Goal: Task Accomplishment & Management: Manage account settings

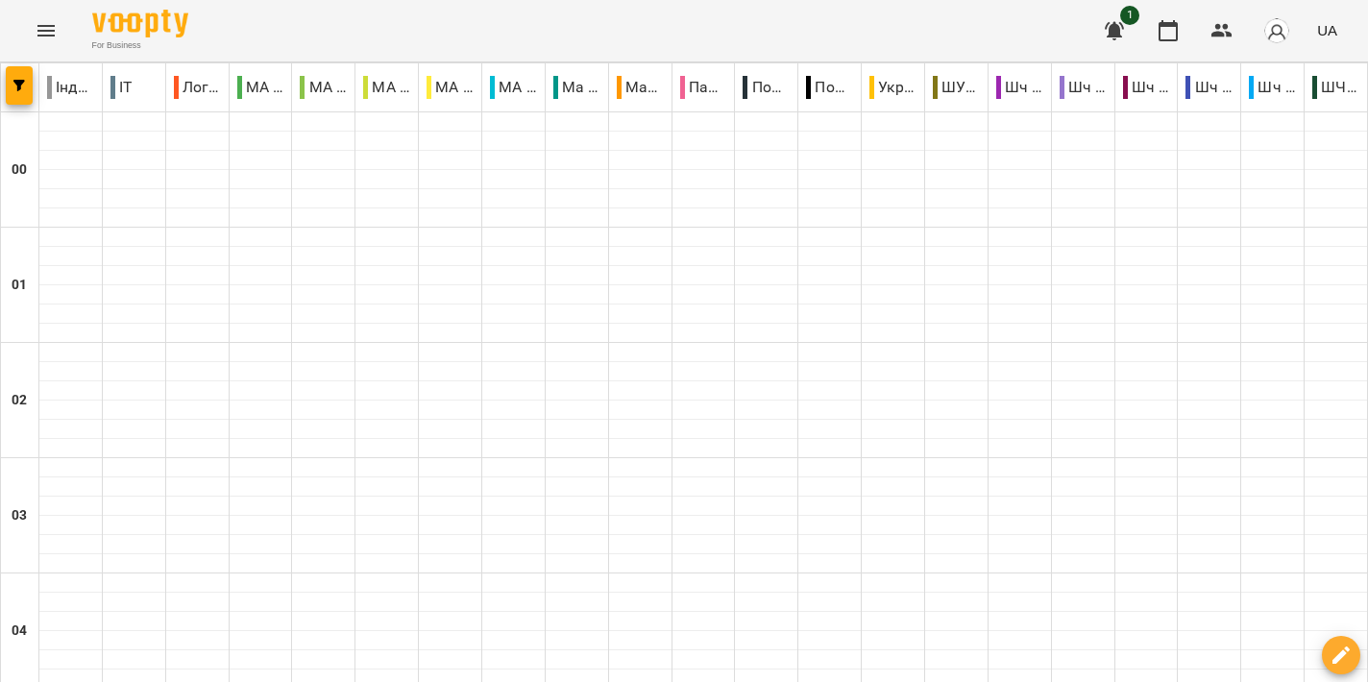
scroll to position [1709, 0]
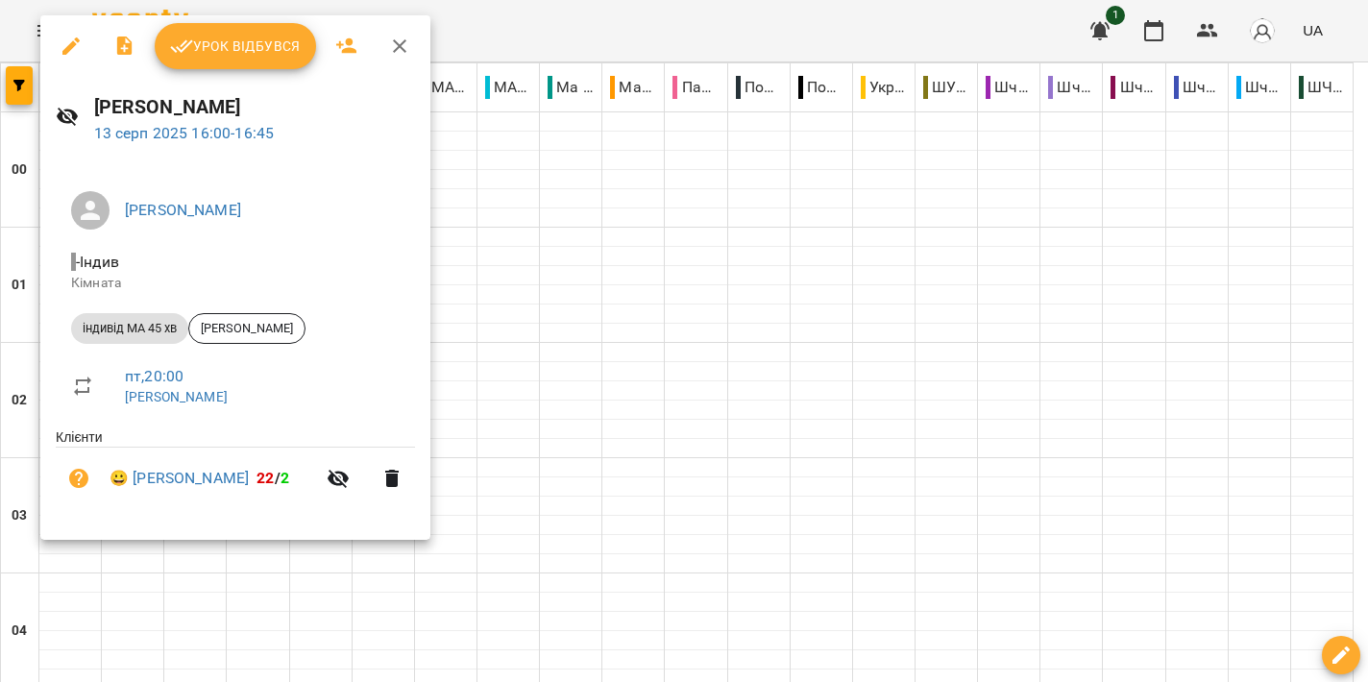
click at [230, 43] on span "Урок відбувся" at bounding box center [235, 46] width 131 height 23
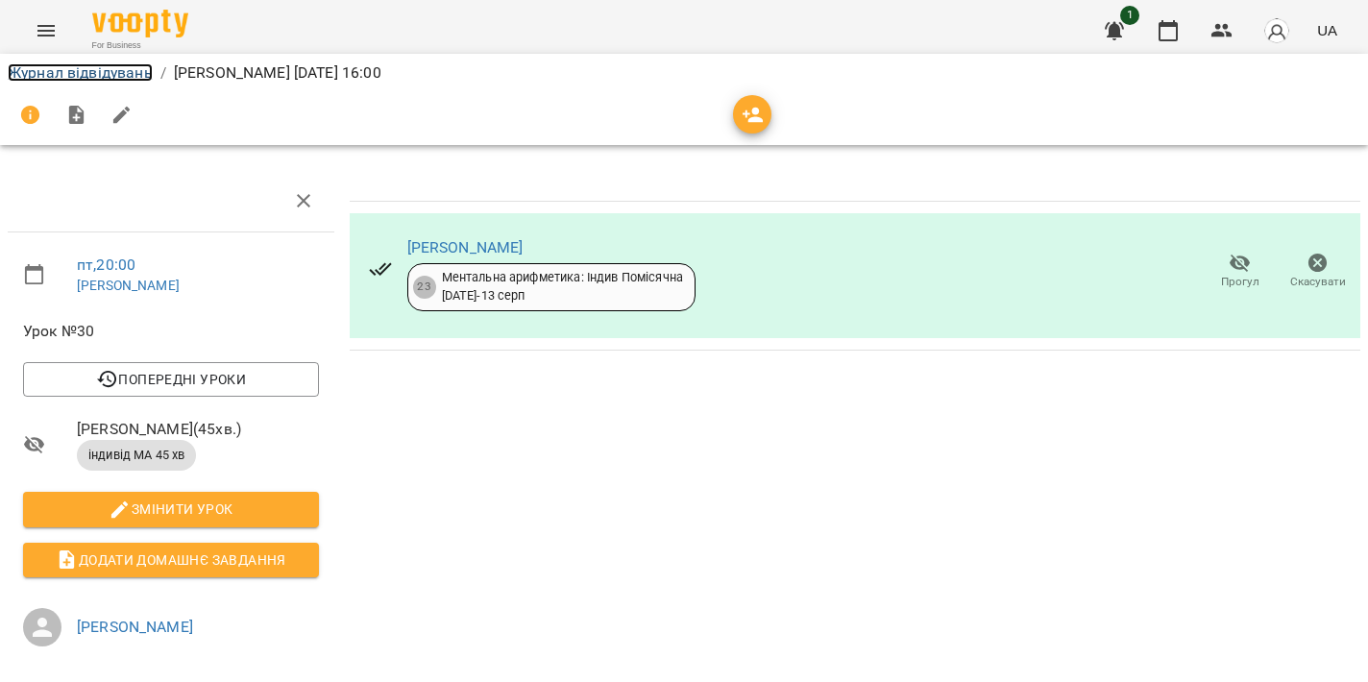
click at [71, 63] on link "Журнал відвідувань" at bounding box center [80, 72] width 145 height 18
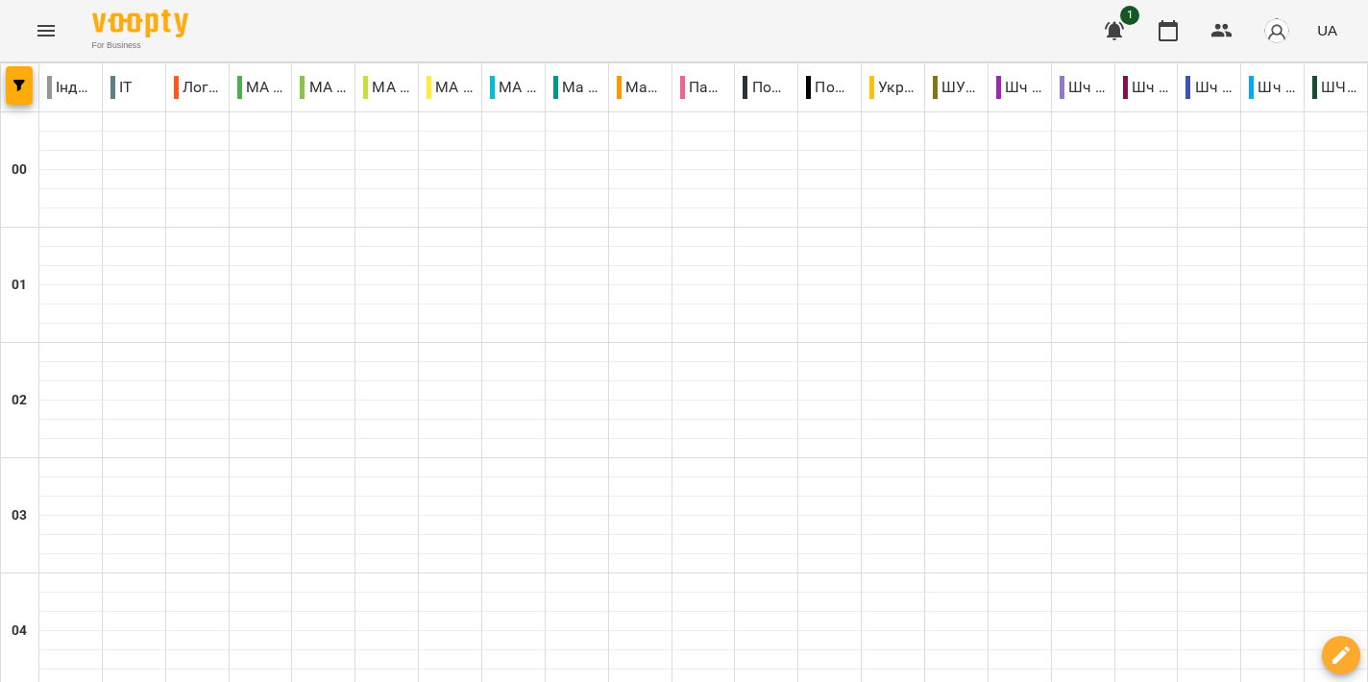
scroll to position [1813, 0]
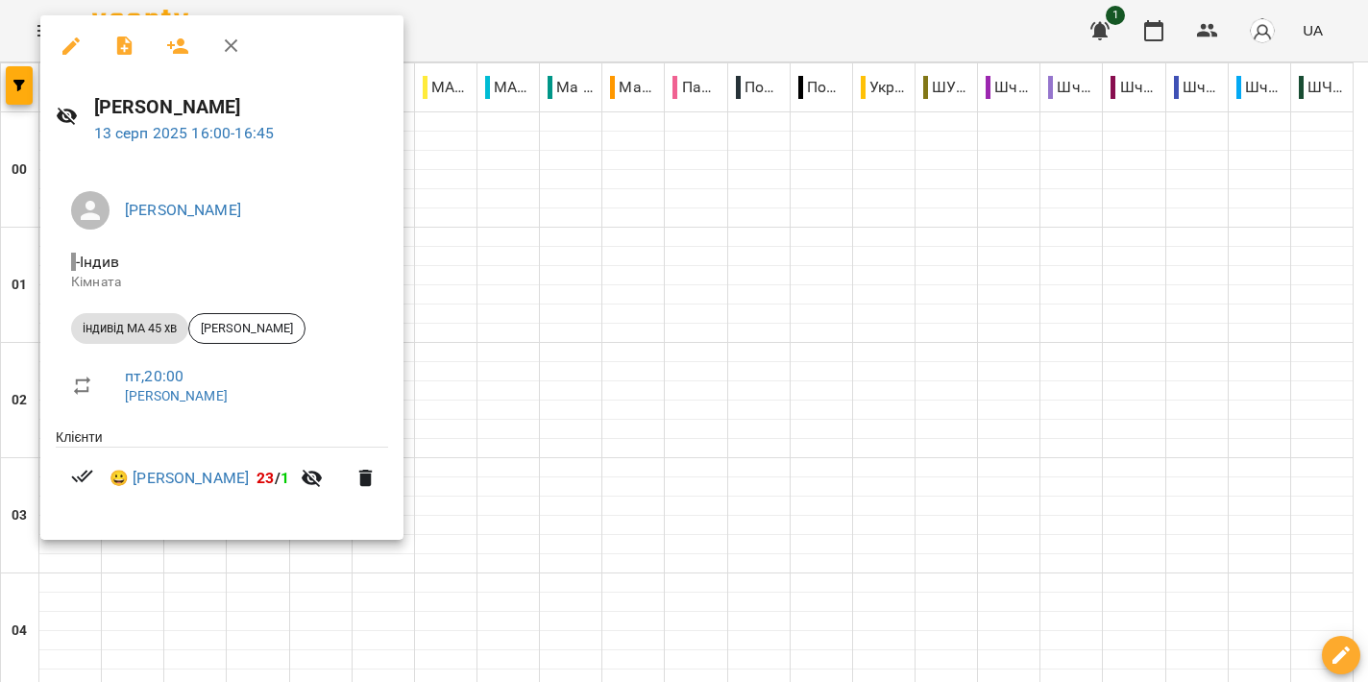
click at [602, 276] on div at bounding box center [684, 341] width 1368 height 682
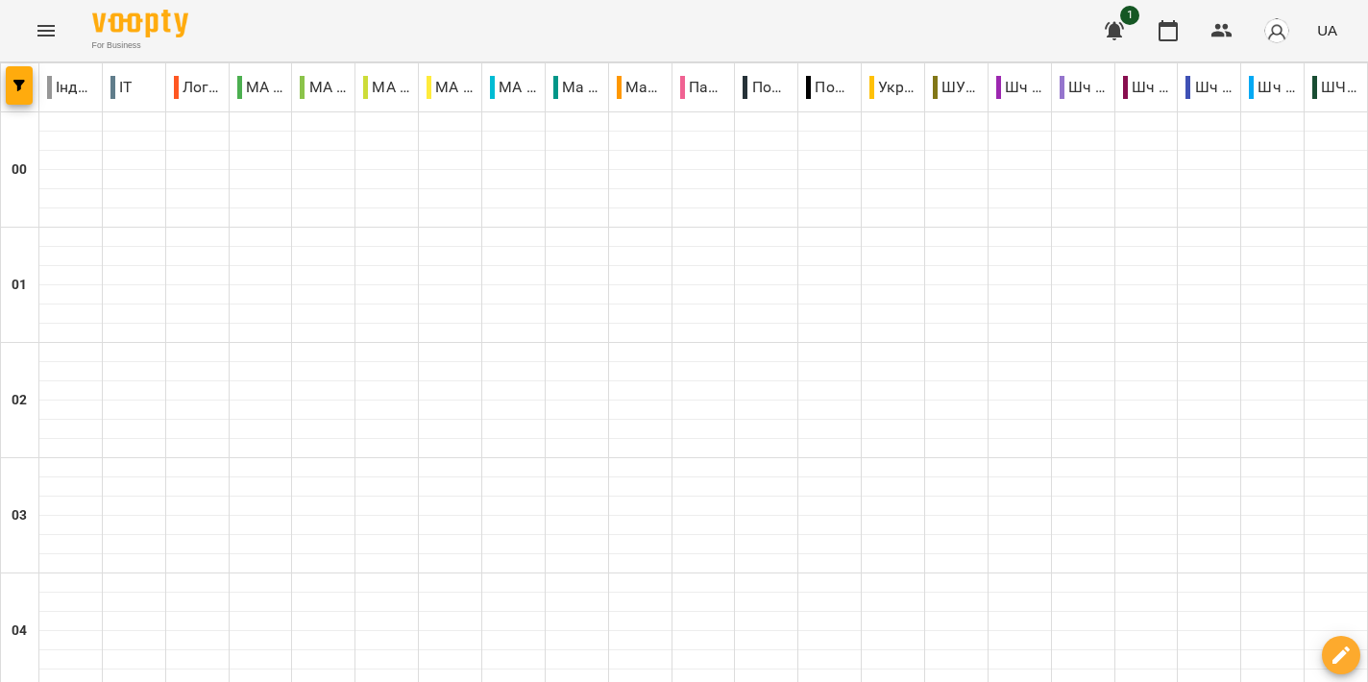
scroll to position [1953, 0]
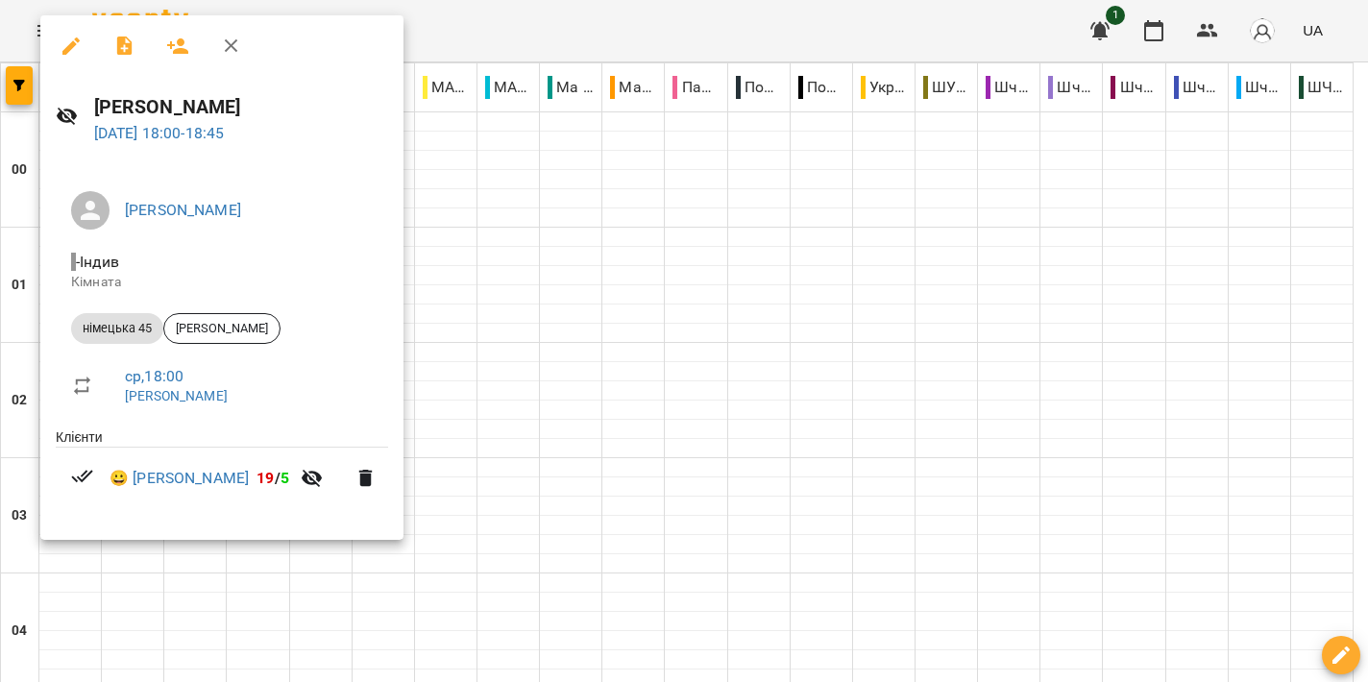
click at [619, 318] on div at bounding box center [684, 341] width 1368 height 682
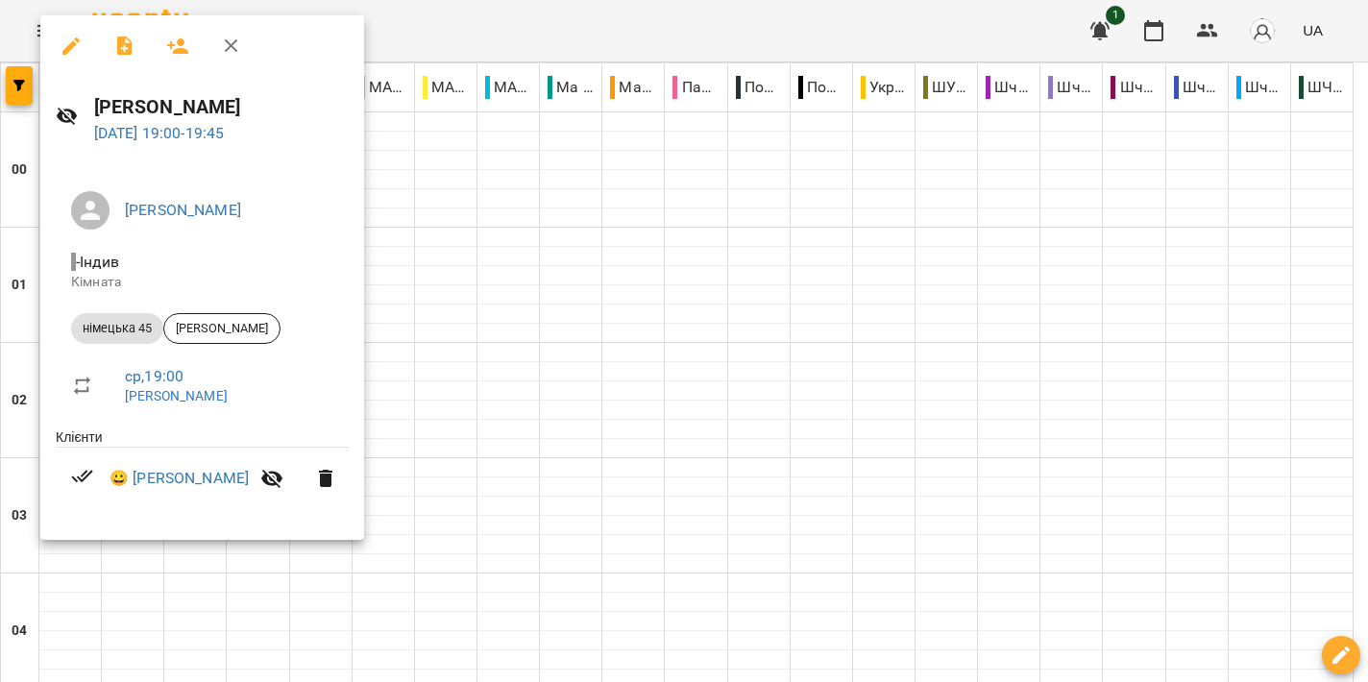
click at [646, 342] on div at bounding box center [684, 341] width 1368 height 682
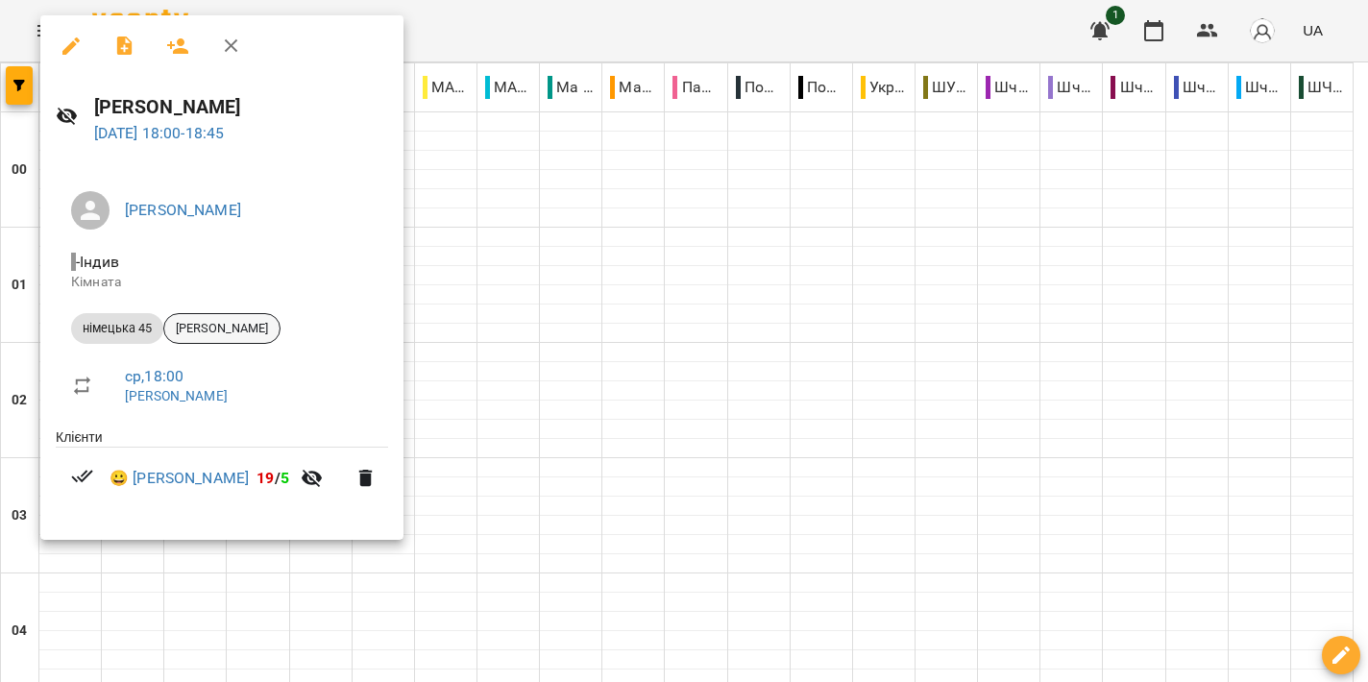
click at [263, 324] on span "[PERSON_NAME]" at bounding box center [221, 328] width 115 height 17
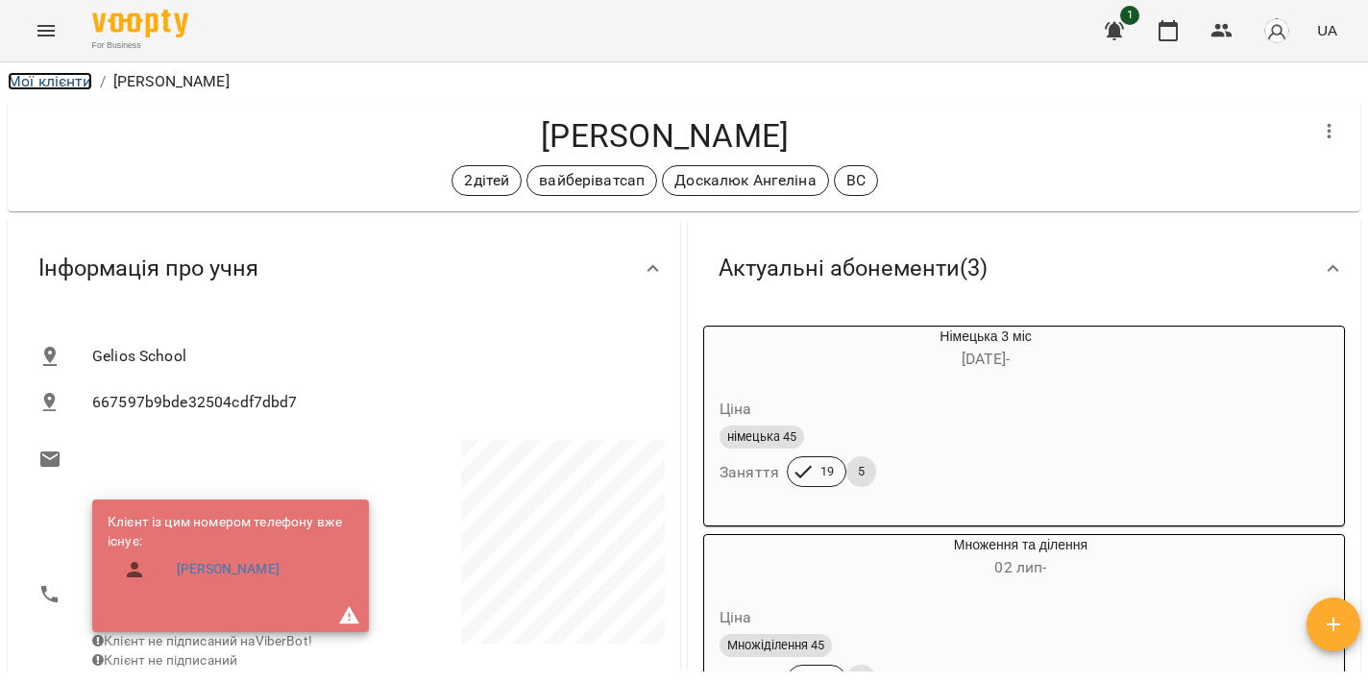
click at [63, 78] on link "Мої клієнти" at bounding box center [50, 81] width 85 height 18
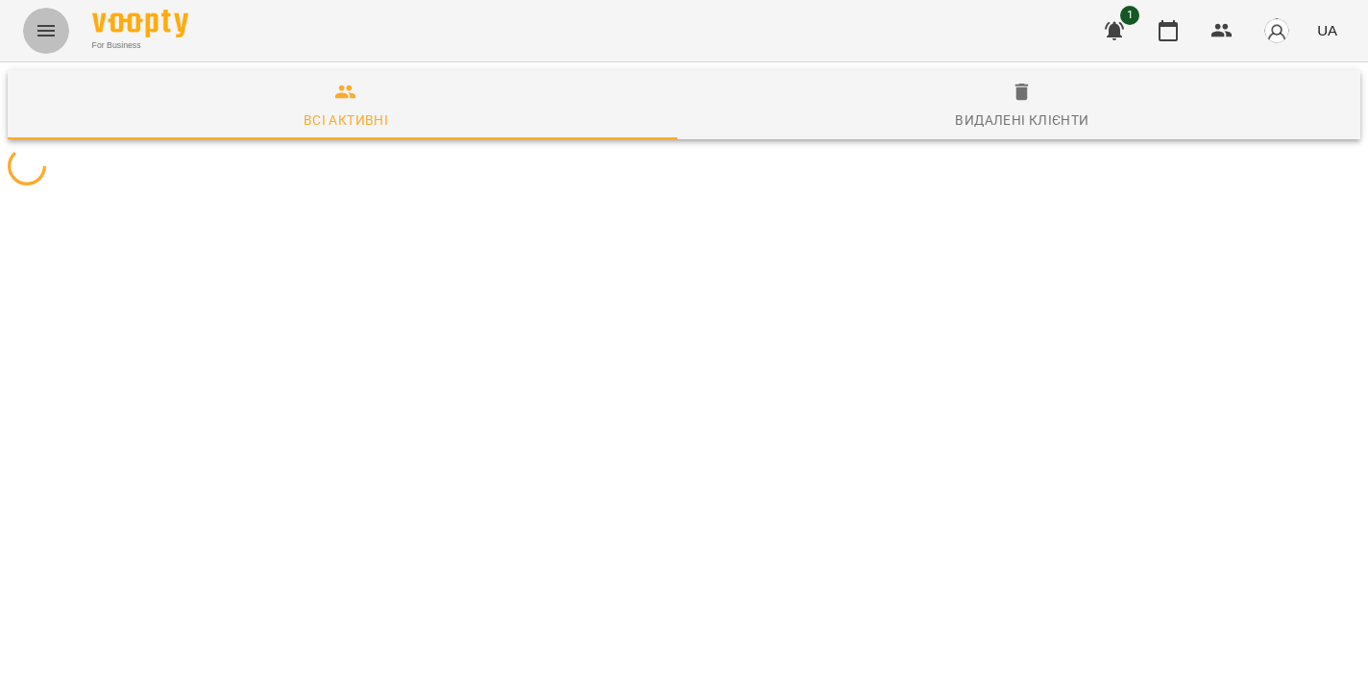
click at [57, 28] on icon "Menu" at bounding box center [46, 30] width 23 height 23
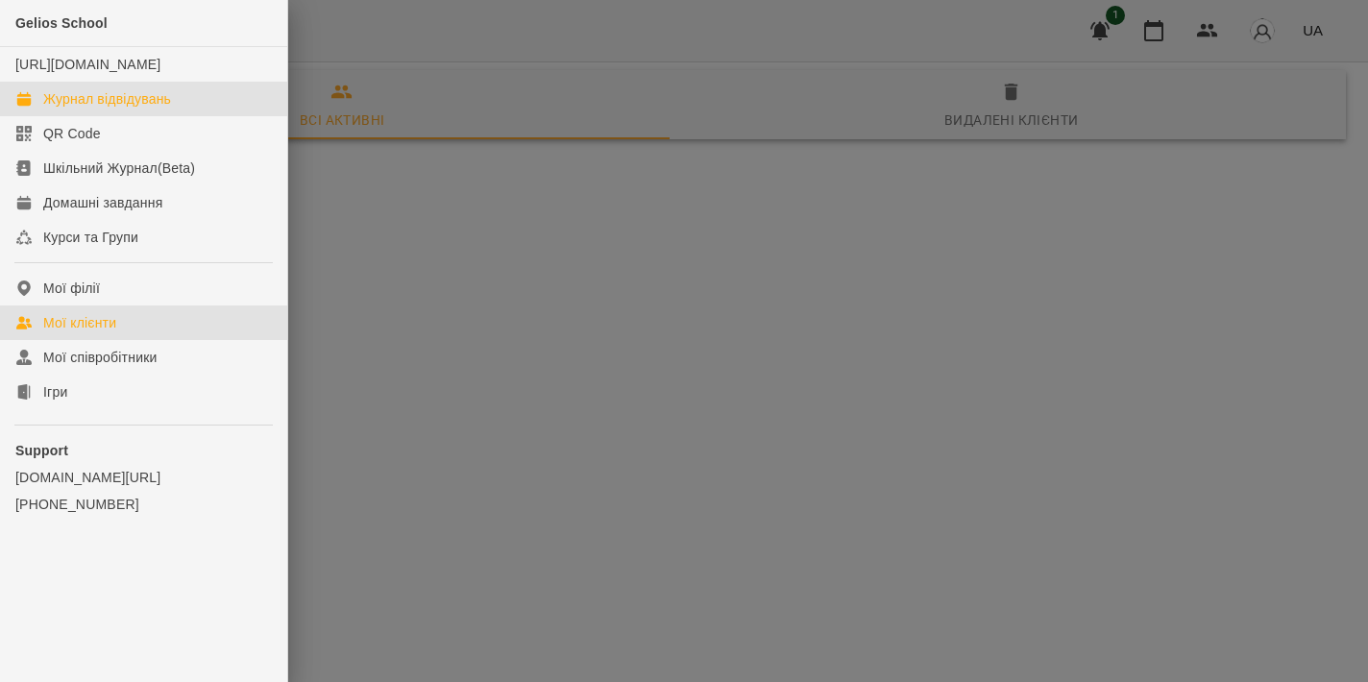
click at [112, 109] on div "Журнал відвідувань" at bounding box center [107, 98] width 128 height 19
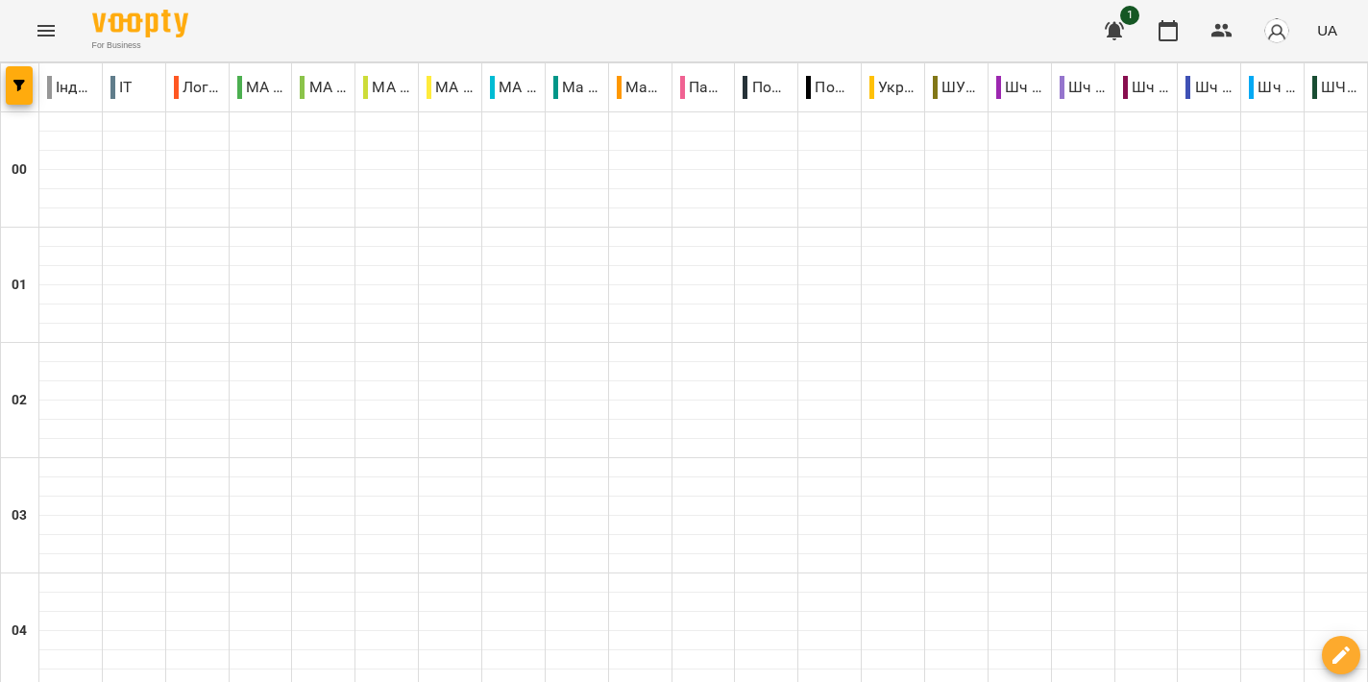
scroll to position [2171, 0]
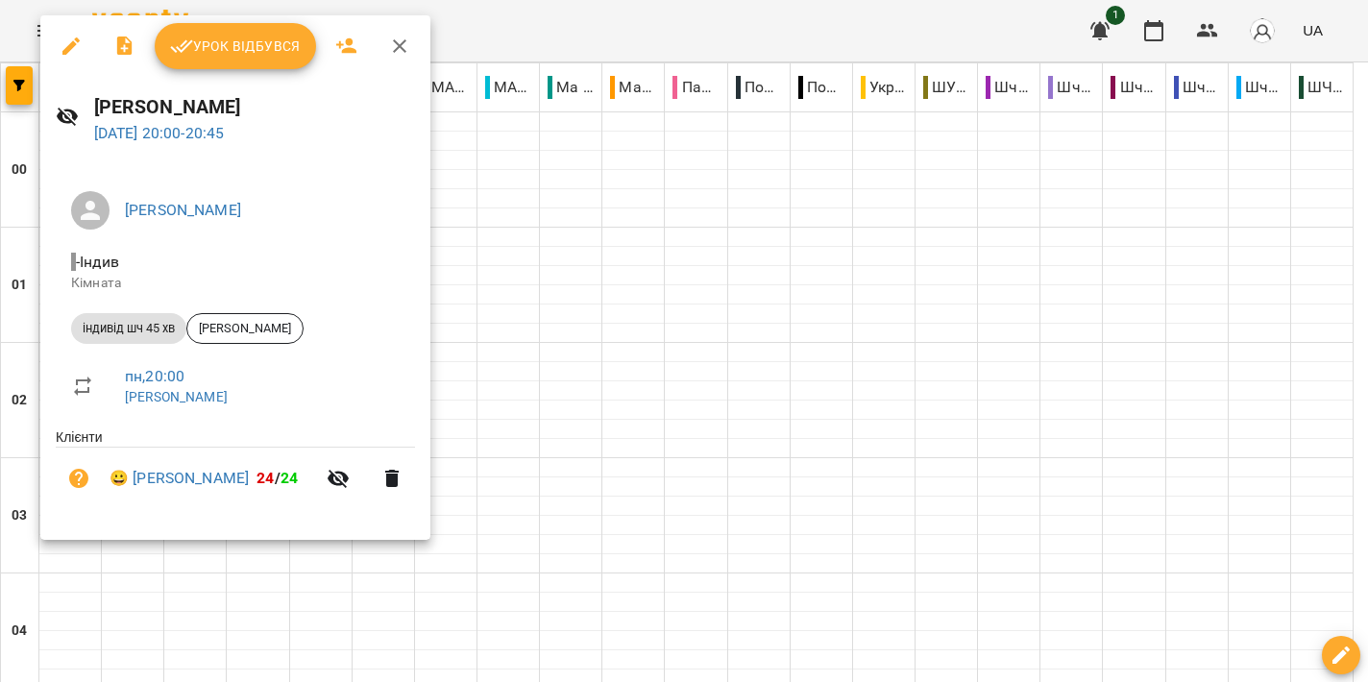
click at [716, 258] on div at bounding box center [684, 341] width 1368 height 682
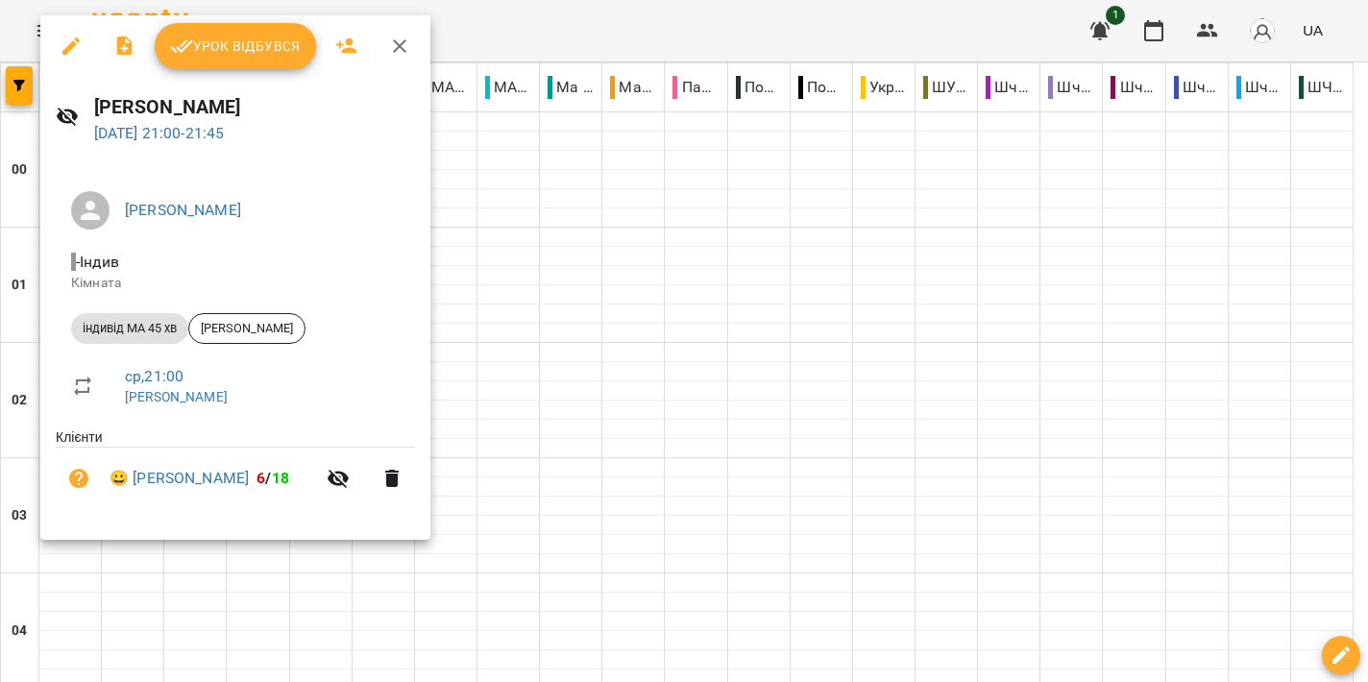
click at [773, 249] on div at bounding box center [684, 341] width 1368 height 682
